Goal: Task Accomplishment & Management: Complete application form

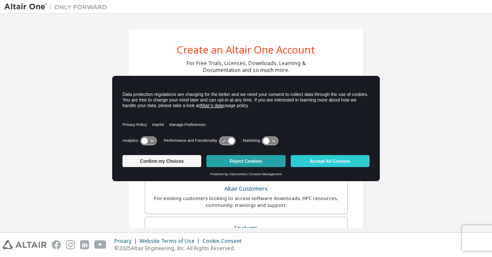
click at [259, 158] on button "Reject Cookies" at bounding box center [246, 161] width 79 height 12
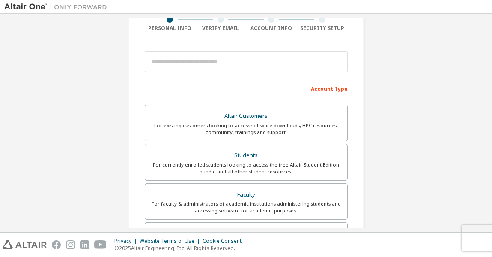
scroll to position [78, 0]
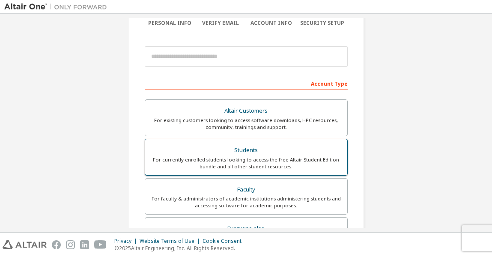
click at [237, 160] on div "For currently enrolled students looking to access the free Altair Student Editi…" at bounding box center [246, 163] width 192 height 14
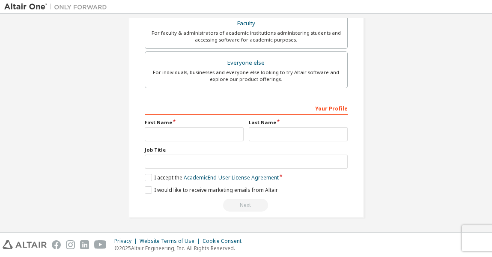
scroll to position [269, 0]
click at [186, 132] on input "text" at bounding box center [194, 134] width 99 height 14
type input "*******"
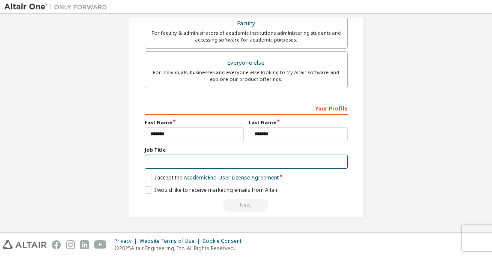
click at [205, 162] on input "text" at bounding box center [246, 162] width 203 height 14
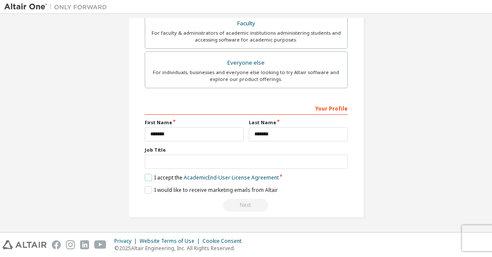
click at [148, 181] on label "I accept the Academic End-User License Agreement" at bounding box center [212, 177] width 134 height 7
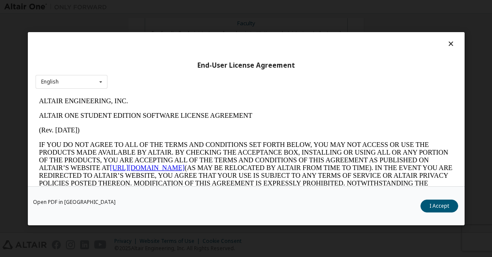
scroll to position [0, 0]
click at [447, 203] on button "I Accept" at bounding box center [440, 206] width 38 height 13
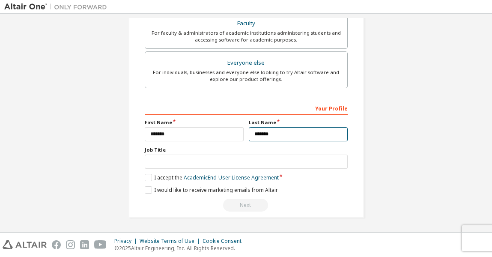
click at [282, 127] on input "*******" at bounding box center [298, 134] width 99 height 14
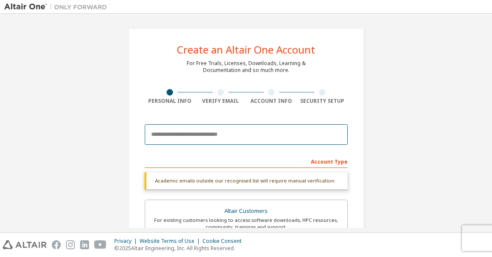
click at [222, 133] on input "email" at bounding box center [246, 134] width 203 height 21
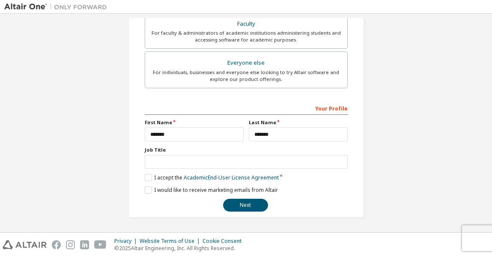
scroll to position [245, 0]
type input "**********"
click at [245, 205] on button "Next" at bounding box center [245, 205] width 45 height 13
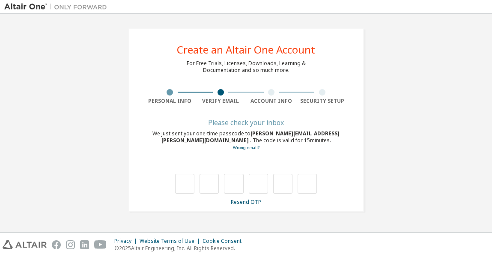
type input "*"
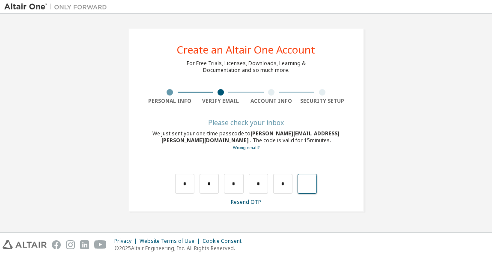
type input "*"
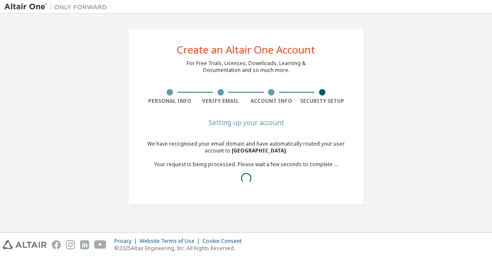
click at [245, 205] on div "Create an Altair One Account For Free Trials, Licenses, Downloads, Learning & D…" at bounding box center [246, 116] width 256 height 197
